Goal: Task Accomplishment & Management: Manage account settings

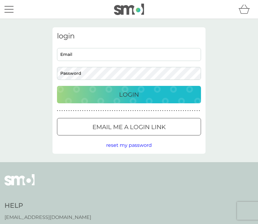
click at [134, 147] on span "reset my password" at bounding box center [129, 145] width 46 height 6
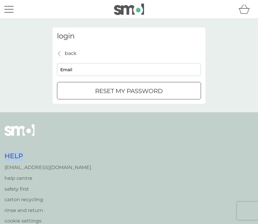
click at [61, 55] on div "back back" at bounding box center [66, 53] width 19 height 8
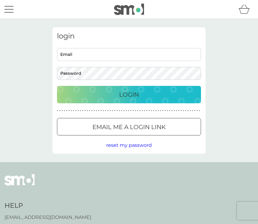
click at [133, 57] on input "Email" at bounding box center [129, 54] width 144 height 13
type input "chrispoate@gmail.com"
click at [129, 94] on button "Login" at bounding box center [129, 94] width 144 height 17
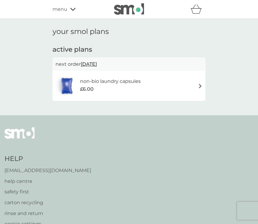
click at [202, 84] on img at bounding box center [200, 86] width 4 height 4
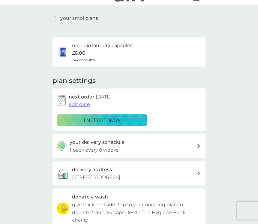
scroll to position [19, 0]
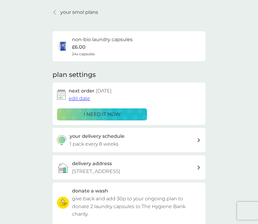
click at [81, 98] on span "edit date" at bounding box center [79, 98] width 21 height 6
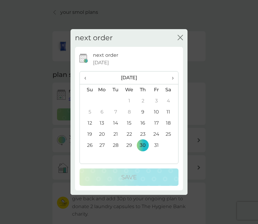
click at [144, 127] on td "16" at bounding box center [142, 123] width 13 height 11
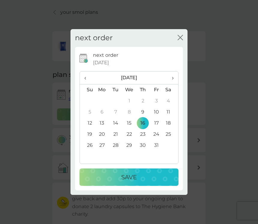
click at [135, 178] on p "Save" at bounding box center [129, 177] width 16 height 10
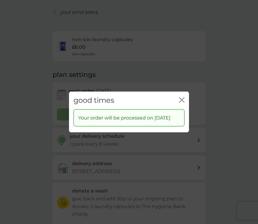
click at [185, 99] on div "good times close" at bounding box center [129, 100] width 120 height 18
click at [241, 98] on div "good times close Your order will be processed on [DATE]" at bounding box center [129, 112] width 258 height 224
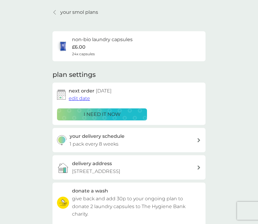
scroll to position [11, 0]
